Goal: Communication & Community: Answer question/provide support

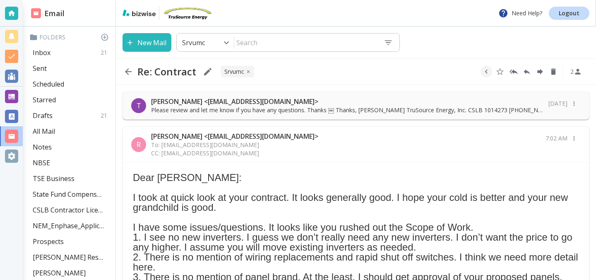
scroll to position [156, 0]
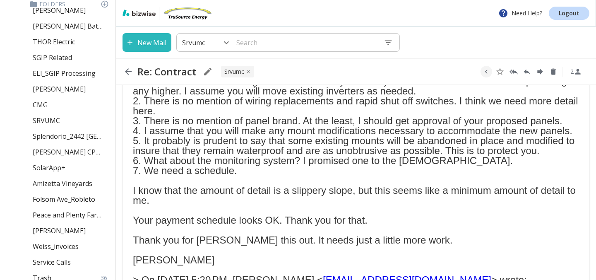
click at [293, 66] on div "Re: Contract SRVUMC 2" at bounding box center [356, 71] width 480 height 26
click at [513, 71] on icon "Reply All" at bounding box center [513, 71] width 8 height 5
type textarea "<div class="bizwise_content"></div><div class="gmail_signature"><br>--<br><p>Th…"
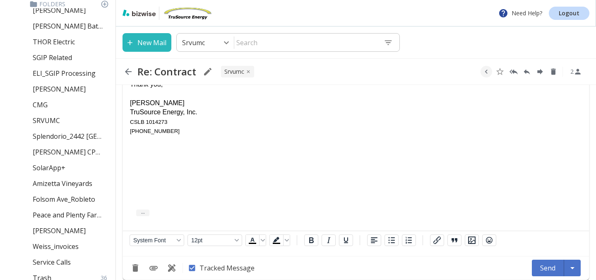
scroll to position [618, 0]
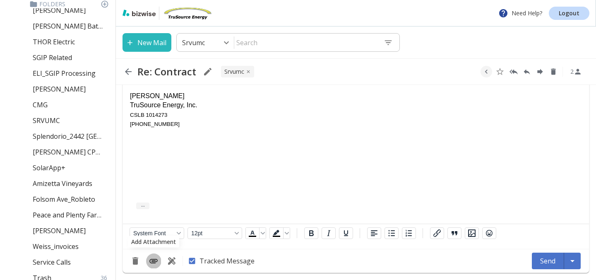
click at [153, 261] on icon "Add Attachment" at bounding box center [153, 261] width 10 height 10
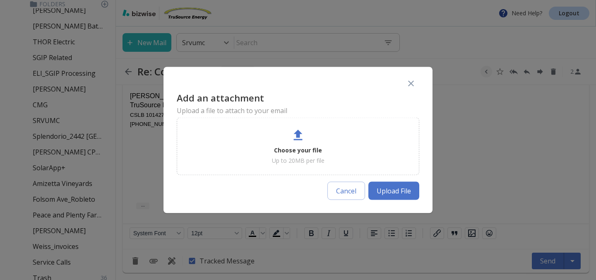
click at [305, 156] on p "Up to 20MB per file" at bounding box center [298, 160] width 53 height 8
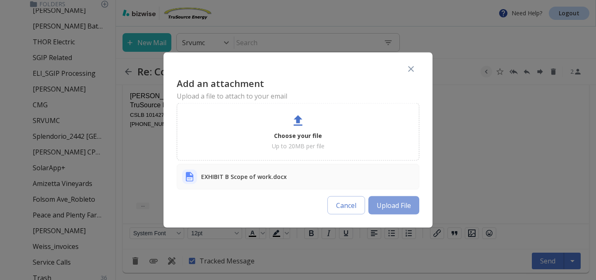
click at [396, 201] on button "Upload File" at bounding box center [393, 205] width 51 height 18
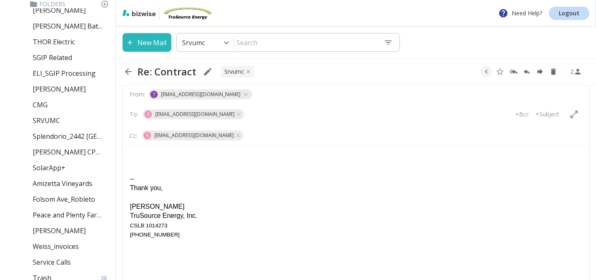
scroll to position [508, 0]
click at [552, 113] on p "+Subject" at bounding box center [547, 114] width 24 height 8
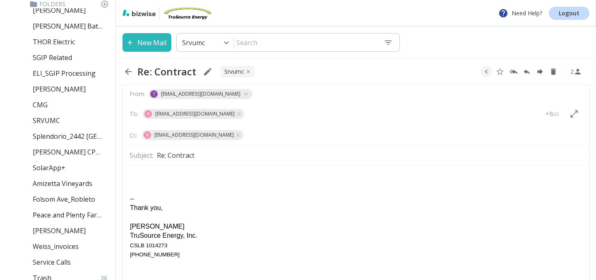
click at [268, 156] on input "Re: Contract" at bounding box center [369, 154] width 425 height 13
type input "Re: [DEMOGRAPHIC_DATA] Revised Scope of Work"
click at [128, 173] on html "-- Thank you, [PERSON_NAME] TruSource Energy, Inc. CSLB 1014273 [PHONE_NUMBER]" at bounding box center [356, 215] width 466 height 100
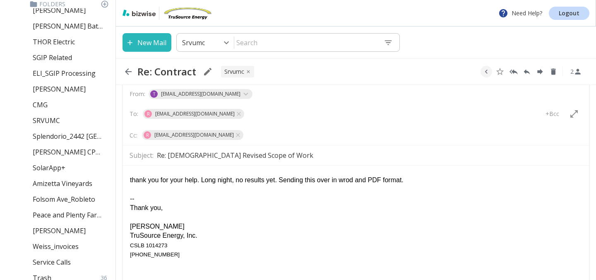
click at [132, 179] on div "thank you for your help. Long night, no results yet. Sending this over in wrod …" at bounding box center [356, 179] width 452 height 9
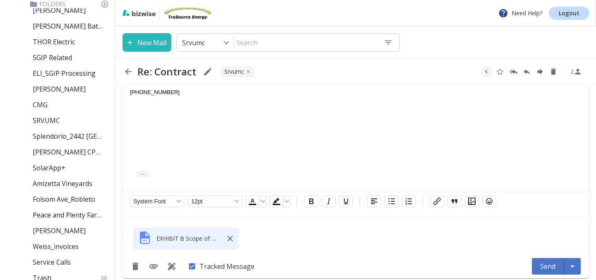
scroll to position [677, 0]
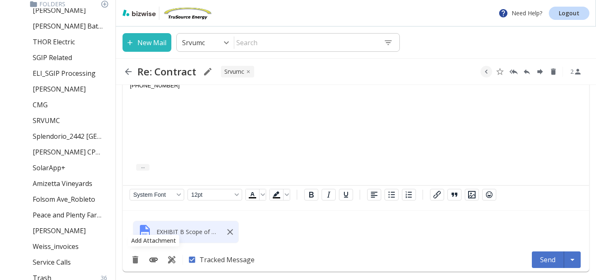
click at [151, 259] on icon "Add Attachment" at bounding box center [153, 259] width 10 height 10
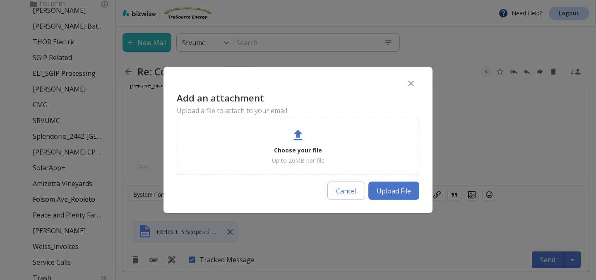
click at [302, 152] on p "Choose your file" at bounding box center [298, 150] width 48 height 9
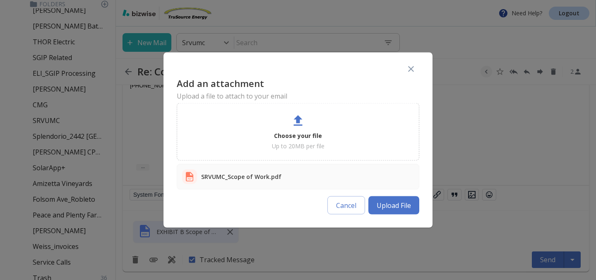
click at [400, 207] on button "Upload File" at bounding box center [393, 205] width 51 height 18
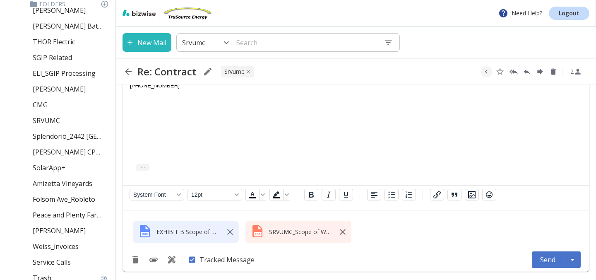
click at [545, 258] on button "Send" at bounding box center [547, 259] width 32 height 17
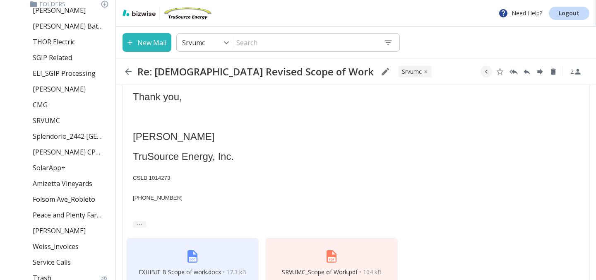
scroll to position [612, 0]
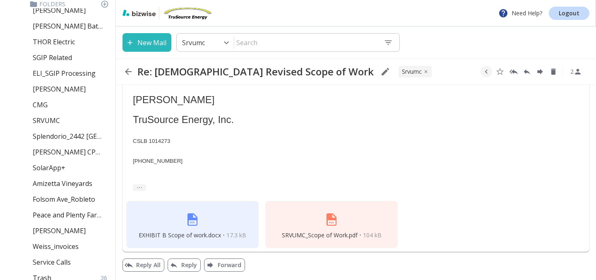
click at [331, 112] on div "-- Thank you, [PERSON_NAME] TruSource Energy, Inc. CSLB 1014273 [PHONE_NUMBER]" at bounding box center [356, 94] width 446 height 139
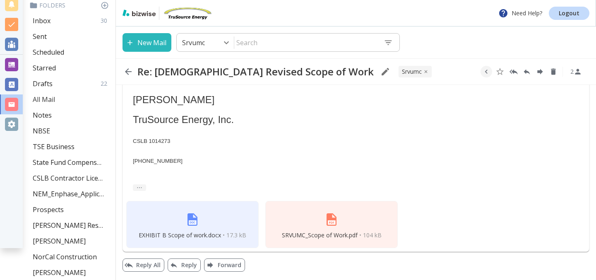
scroll to position [29, 0]
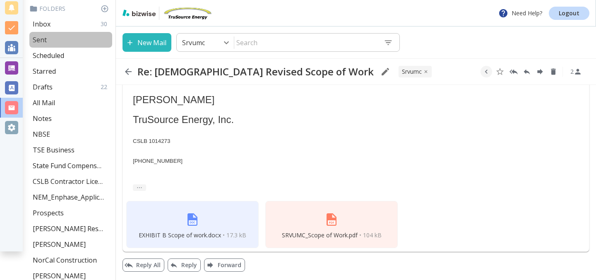
click at [44, 40] on p "Sent" at bounding box center [40, 39] width 14 height 9
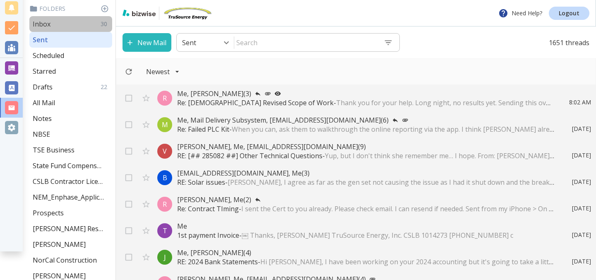
click at [63, 24] on div "Inbox 30" at bounding box center [70, 24] width 83 height 16
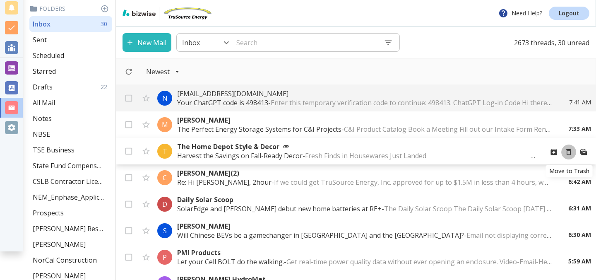
click at [565, 150] on icon "Move to Trash" at bounding box center [568, 152] width 8 height 8
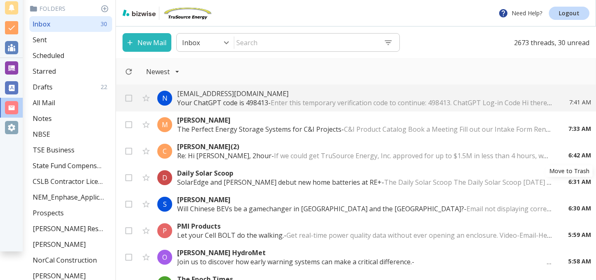
click at [0, 0] on icon "Move to Trash" at bounding box center [0, 0] width 0 height 0
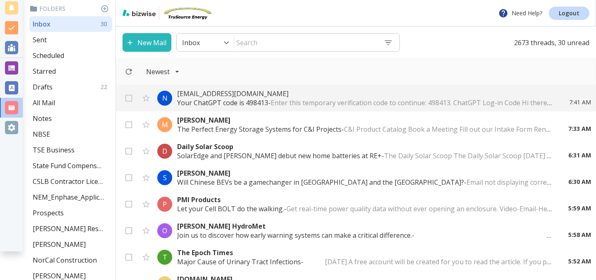
click at [0, 0] on icon "Move to Trash" at bounding box center [0, 0] width 0 height 0
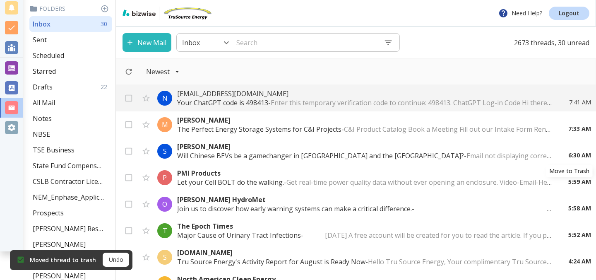
click at [0, 0] on icon "Move to Trash" at bounding box center [0, 0] width 0 height 0
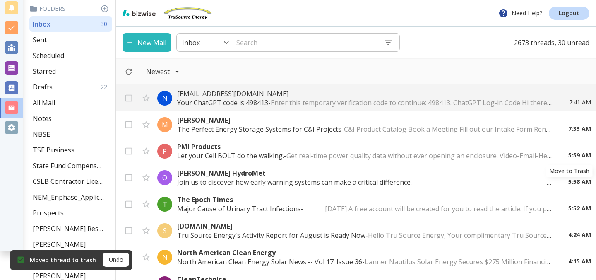
click at [0, 0] on icon "Move to Trash" at bounding box center [0, 0] width 0 height 0
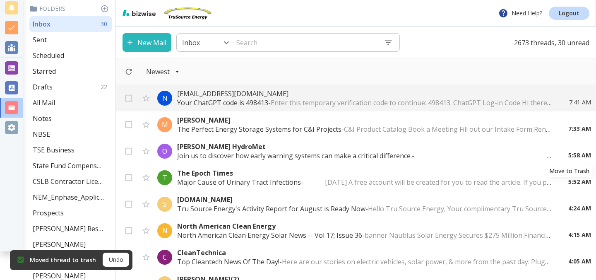
click at [0, 0] on icon "Move to Trash" at bounding box center [0, 0] width 0 height 0
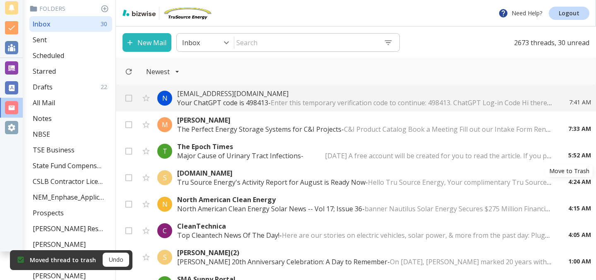
click at [0, 0] on icon "Move to Trash" at bounding box center [0, 0] width 0 height 0
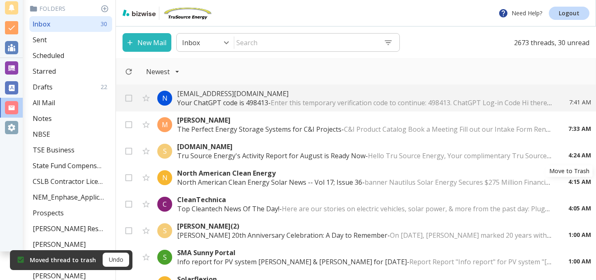
click at [0, 0] on icon "Move to Trash" at bounding box center [0, 0] width 0 height 0
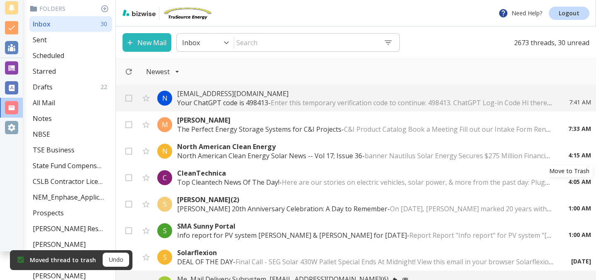
click at [0, 0] on icon "Move to Trash" at bounding box center [0, 0] width 0 height 0
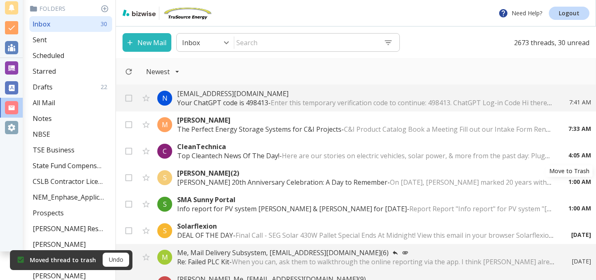
click at [0, 0] on icon "Move to Trash" at bounding box center [0, 0] width 0 height 0
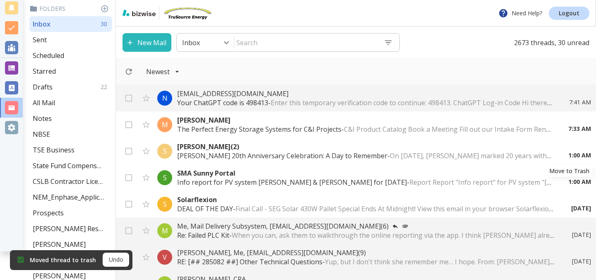
click at [0, 0] on icon "Move to Trash" at bounding box center [0, 0] width 0 height 0
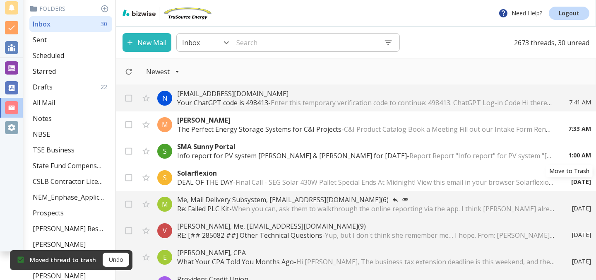
click at [0, 0] on icon "Move to Trash" at bounding box center [0, 0] width 0 height 0
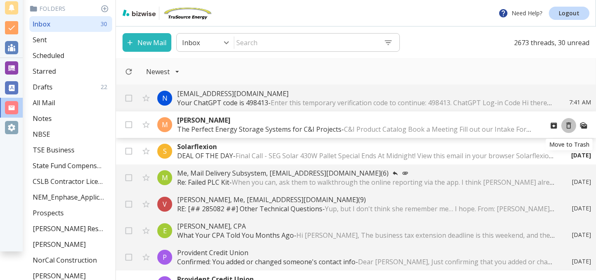
click at [568, 127] on icon "Move to Trash" at bounding box center [568, 125] width 8 height 8
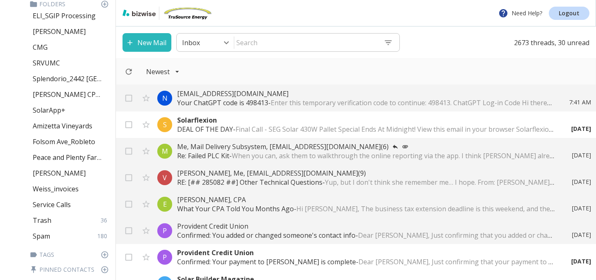
scroll to position [366, 0]
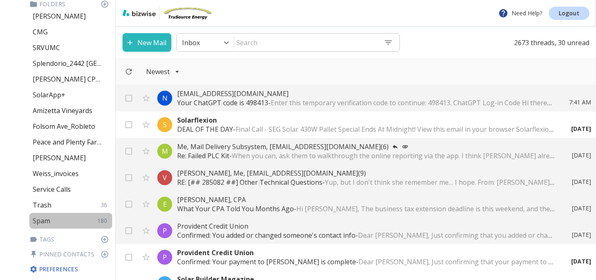
click at [47, 221] on p "Spam" at bounding box center [41, 220] width 17 height 9
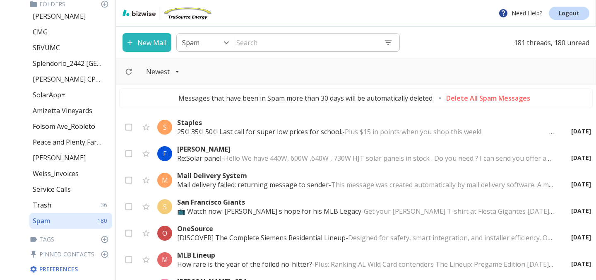
scroll to position [1667, 0]
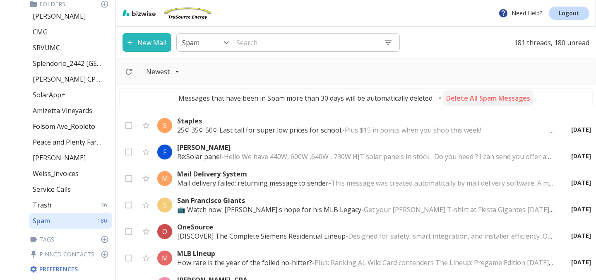
click at [471, 98] on p "Delete All Spam Messages" at bounding box center [488, 97] width 84 height 9
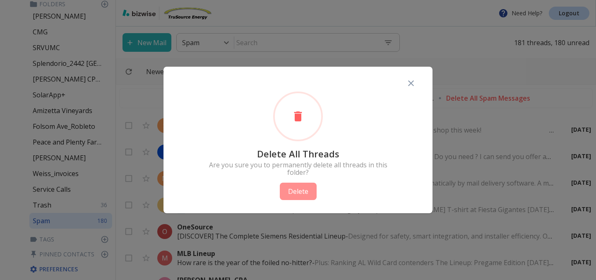
click at [303, 191] on button "Delete" at bounding box center [298, 190] width 37 height 17
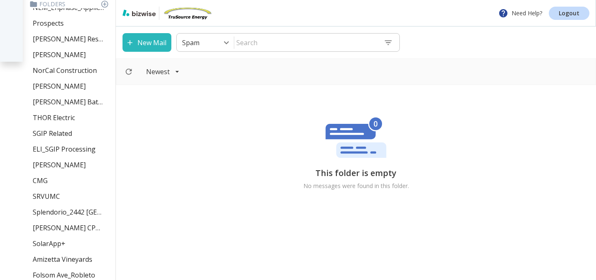
scroll to position [217, 0]
click at [55, 164] on p "[PERSON_NAME]" at bounding box center [59, 165] width 53 height 9
type input "35"
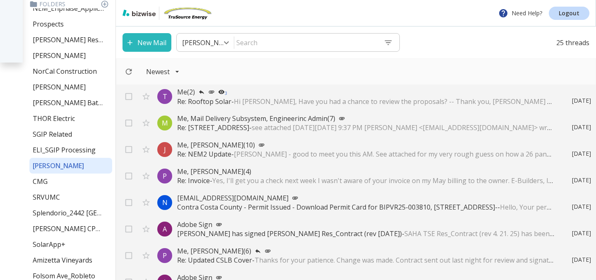
scroll to position [82, 0]
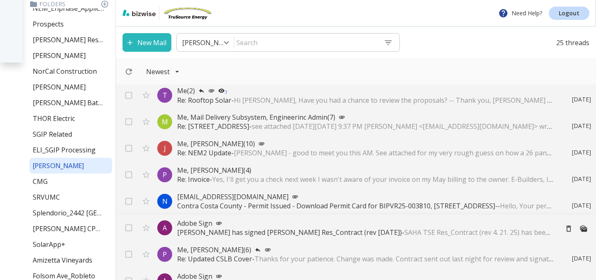
click at [205, 229] on p "[PERSON_NAME] has signed [PERSON_NAME] Res_Contract (rev [DATE]) - SAHA TSE Res…" at bounding box center [364, 231] width 374 height 9
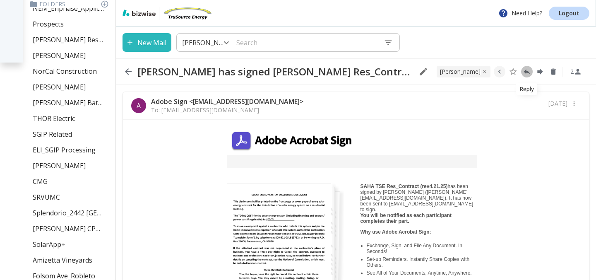
click at [525, 69] on icon "Reply" at bounding box center [526, 71] width 8 height 8
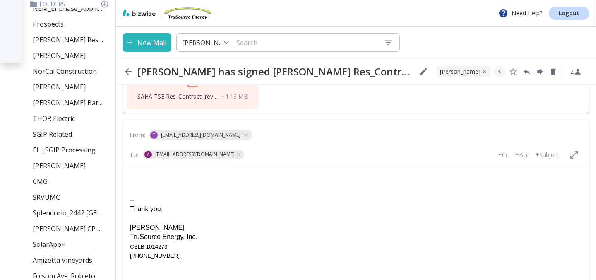
scroll to position [317, 0]
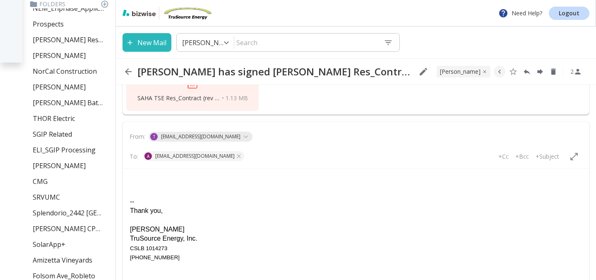
click at [235, 155] on icon at bounding box center [238, 156] width 7 height 7
click at [177, 157] on input "text" at bounding box center [174, 156] width 67 height 12
type input "p"
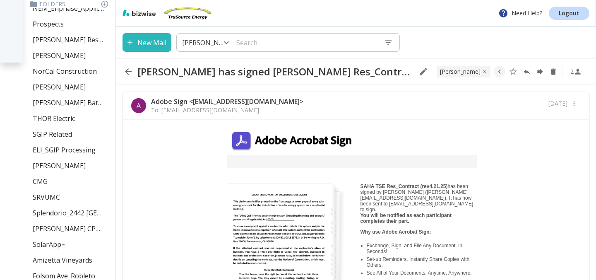
scroll to position [1, 0]
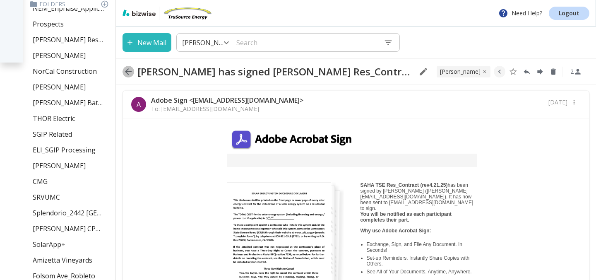
click at [126, 71] on icon "button" at bounding box center [128, 71] width 7 height 7
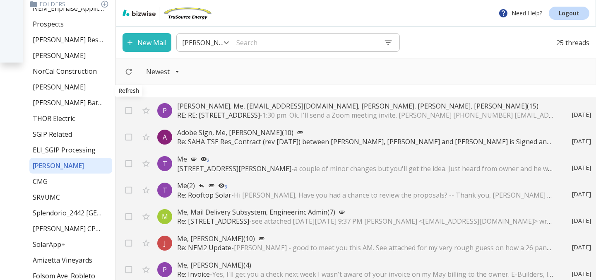
scroll to position [82, 0]
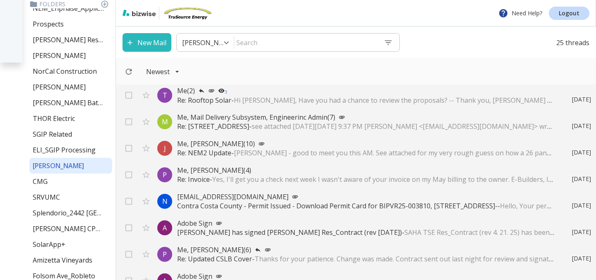
click at [209, 187] on div "P Me, [PERSON_NAME] (4) Re: Invoice - Yes, I'll get you a check next week I was…" at bounding box center [356, 174] width 480 height 26
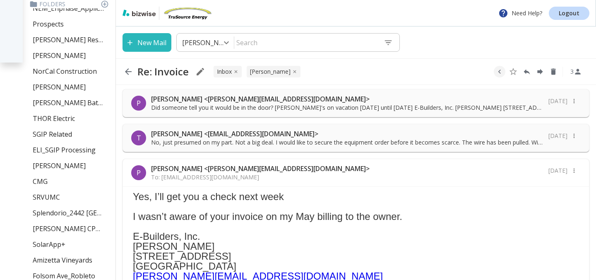
scroll to position [33, 0]
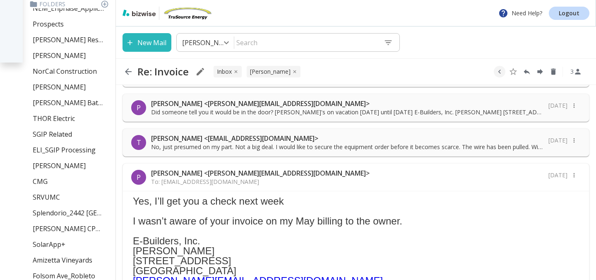
click at [195, 181] on p "To: [EMAIL_ADDRESS][DOMAIN_NAME]" at bounding box center [260, 181] width 218 height 8
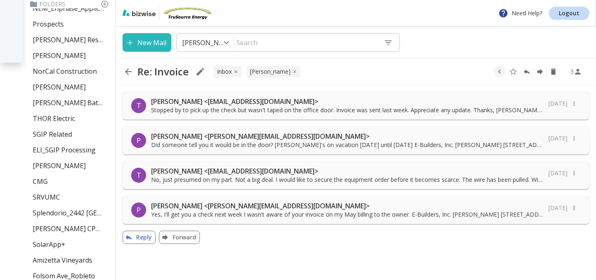
click at [139, 235] on button "Reply" at bounding box center [138, 236] width 33 height 13
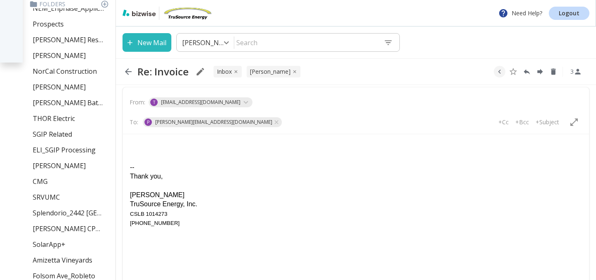
scroll to position [141, 0]
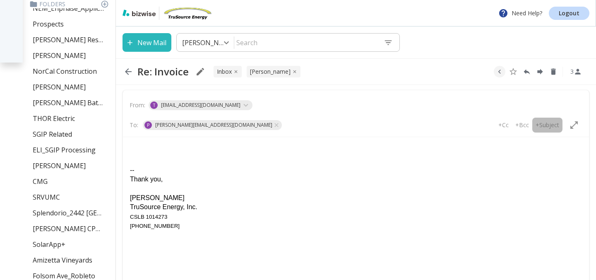
click at [545, 123] on p "+Subject" at bounding box center [547, 125] width 24 height 8
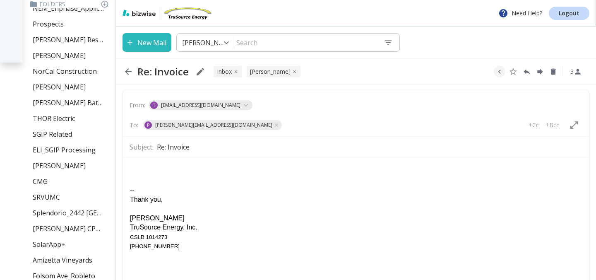
click at [207, 152] on input "Re: Invoice" at bounding box center [369, 146] width 425 height 13
type input "R"
type input "21 [PERSON_NAME]"
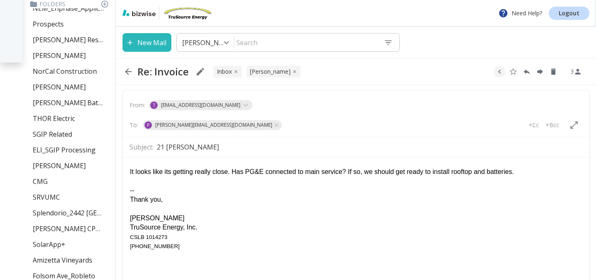
click at [529, 172] on div "It looks like its getting really close. Has PG&E connected to main service? If …" at bounding box center [356, 171] width 452 height 9
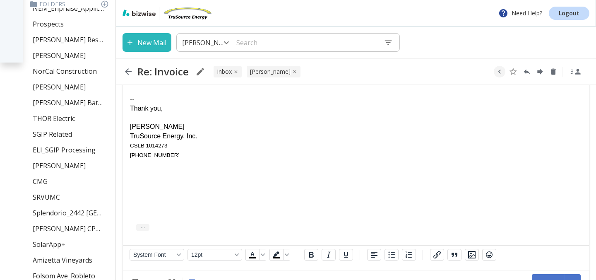
scroll to position [264, 0]
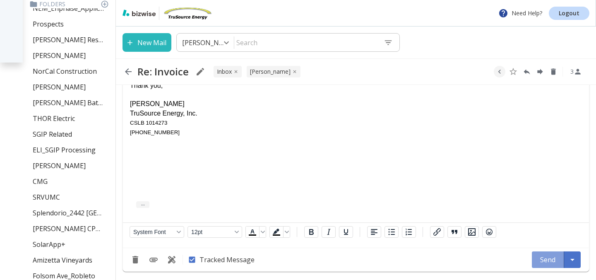
click at [541, 255] on button "Send" at bounding box center [547, 259] width 32 height 17
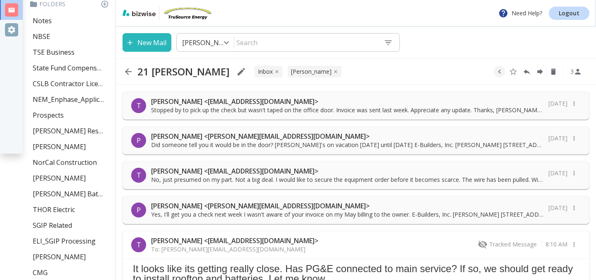
scroll to position [0, 0]
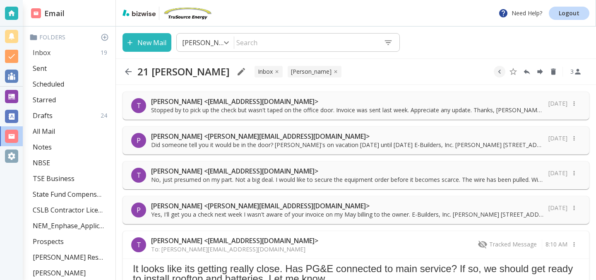
click at [45, 53] on p "Inbox" at bounding box center [42, 52] width 18 height 9
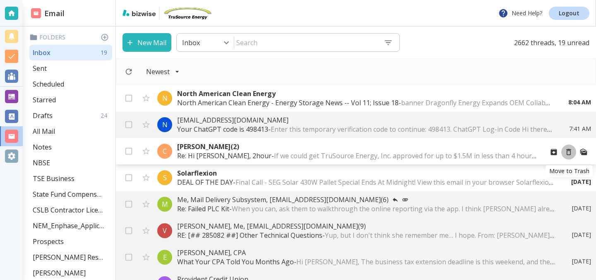
click at [568, 150] on icon "Move to Trash" at bounding box center [568, 152] width 5 height 6
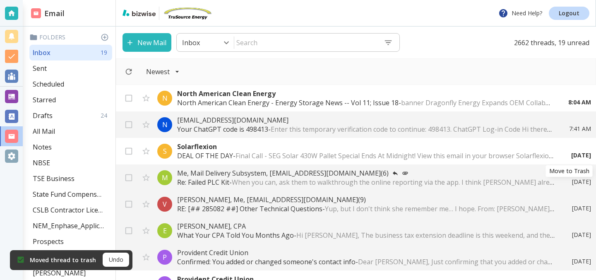
click at [0, 0] on icon "Move to Trash" at bounding box center [0, 0] width 0 height 0
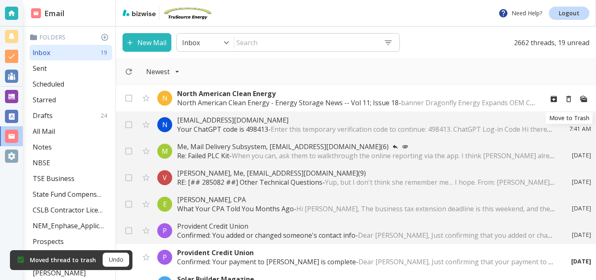
click at [566, 98] on icon "Move to Trash" at bounding box center [568, 99] width 5 height 6
